Goal: Check status

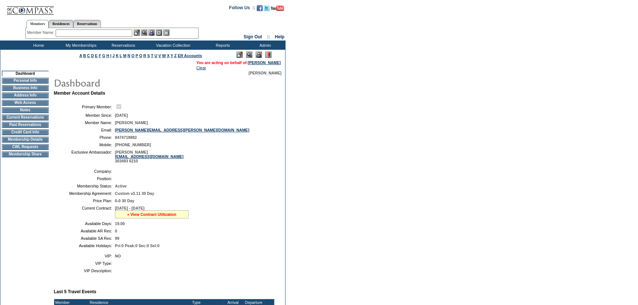
click at [160, 214] on link "» View Contract Utilization" at bounding box center [151, 214] width 49 height 4
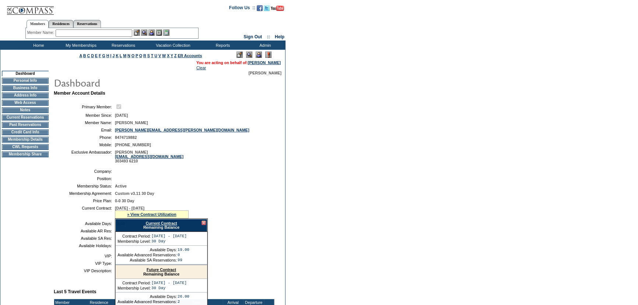
click at [170, 221] on div "Current Contract Remaining Balance" at bounding box center [161, 225] width 92 height 13
click at [173, 225] on link "Current Contract" at bounding box center [160, 223] width 31 height 4
click at [37, 143] on td "Membership Details" at bounding box center [25, 140] width 47 height 6
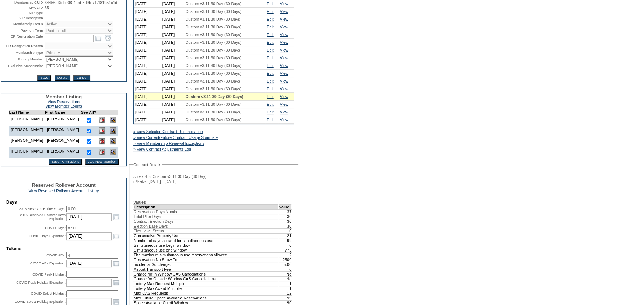
scroll to position [134, 0]
